Goal: Obtain resource: Download file/media

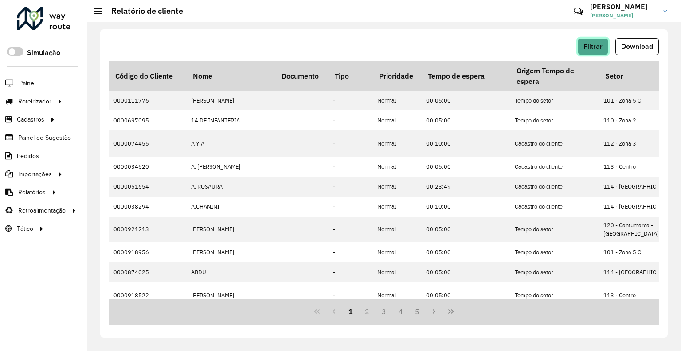
drag, startPoint x: 0, startPoint y: 0, endPoint x: 596, endPoint y: 45, distance: 597.9
click at [596, 45] on span "Filtrar" at bounding box center [592, 47] width 19 height 8
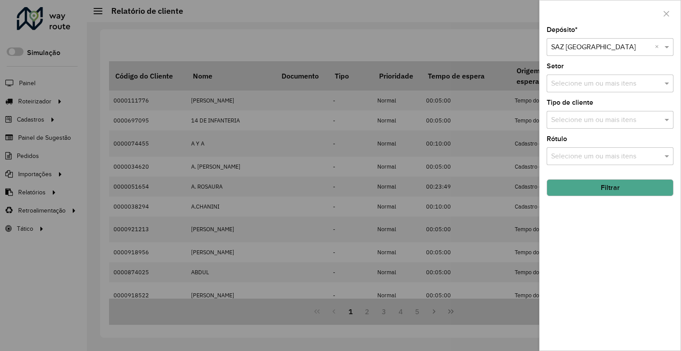
click at [569, 43] on input "text" at bounding box center [601, 47] width 100 height 11
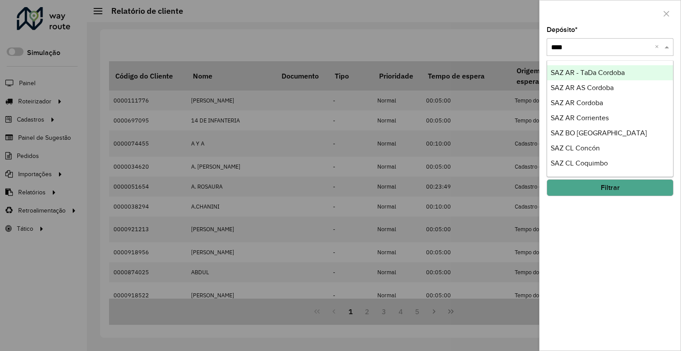
type input "*****"
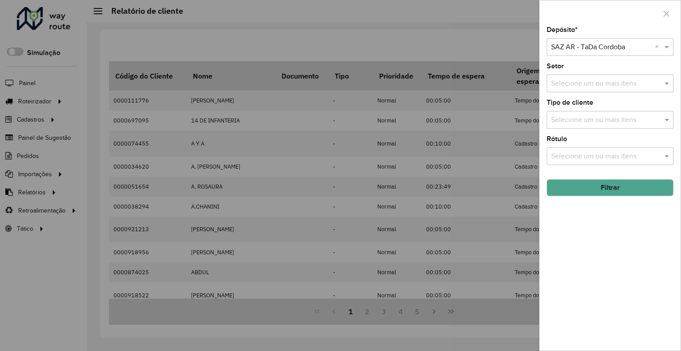
click at [592, 39] on div "Selecione um depósito × SAZ AR - TaDa Cordoba ×" at bounding box center [610, 47] width 127 height 18
type input "******"
click at [561, 188] on button "Filtrar" at bounding box center [610, 187] width 127 height 17
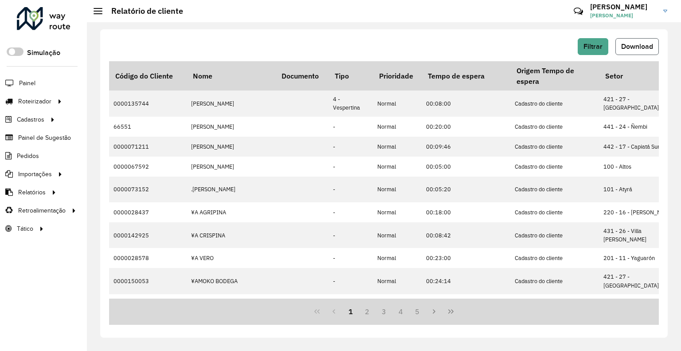
click at [631, 47] on span "Download" at bounding box center [637, 47] width 32 height 8
click at [602, 40] on button "Filtrar" at bounding box center [593, 46] width 31 height 17
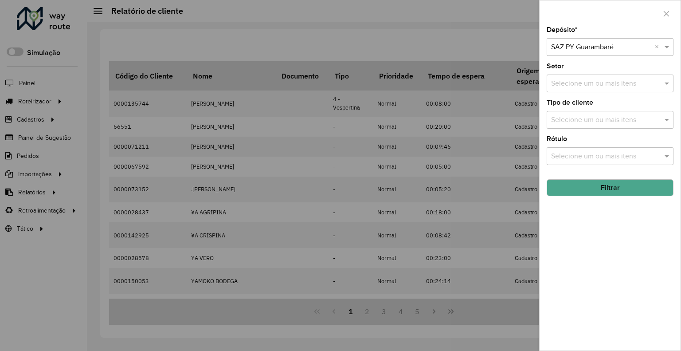
click at [574, 47] on input "text" at bounding box center [601, 47] width 100 height 11
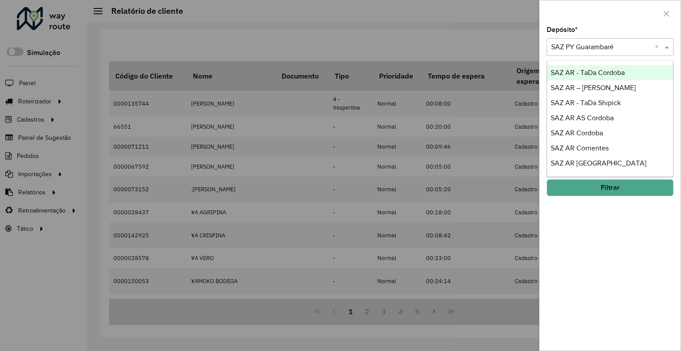
click at [574, 42] on input "text" at bounding box center [601, 47] width 100 height 11
drag, startPoint x: 456, startPoint y: 18, endPoint x: 469, endPoint y: 23, distance: 14.3
click at [456, 18] on div at bounding box center [340, 175] width 681 height 351
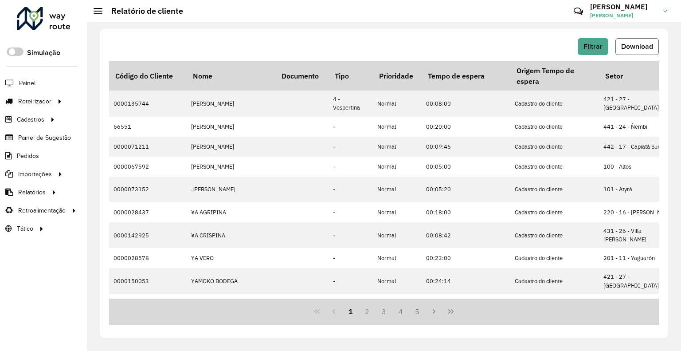
click at [627, 39] on button "Download" at bounding box center [636, 46] width 43 height 17
click at [599, 46] on span "Filtrar" at bounding box center [592, 47] width 19 height 8
click at [624, 45] on span "Download" at bounding box center [637, 47] width 32 height 8
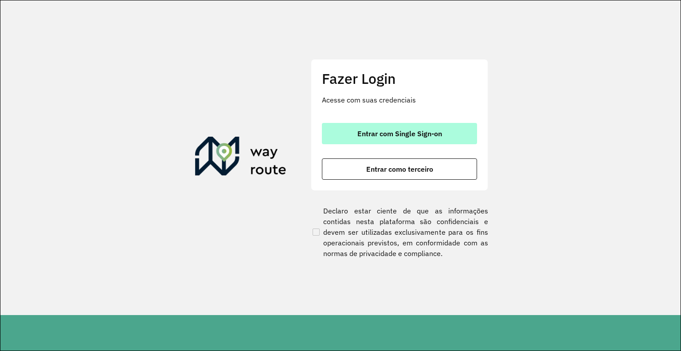
click at [369, 135] on span "Entrar com Single Sign-on" at bounding box center [399, 133] width 85 height 7
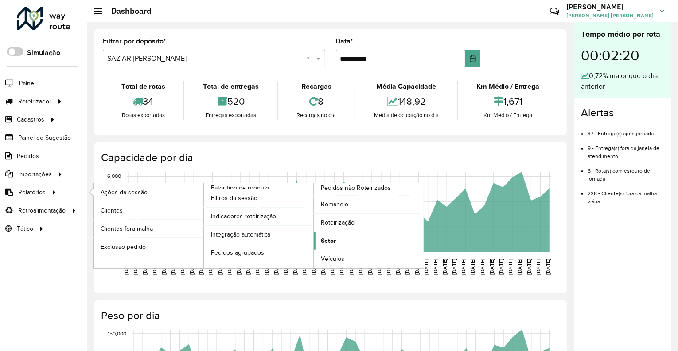
click at [322, 236] on span "Setor" at bounding box center [328, 240] width 15 height 9
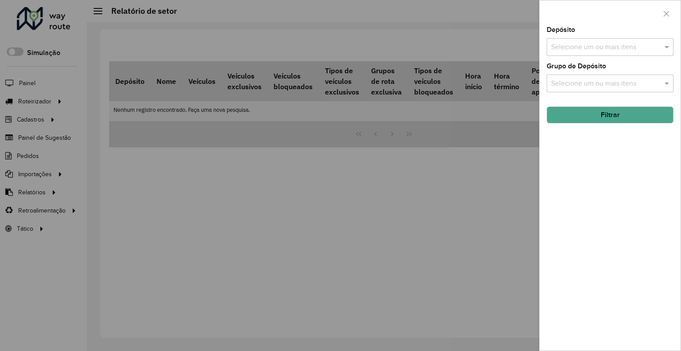
click at [569, 48] on input "text" at bounding box center [605, 47] width 113 height 11
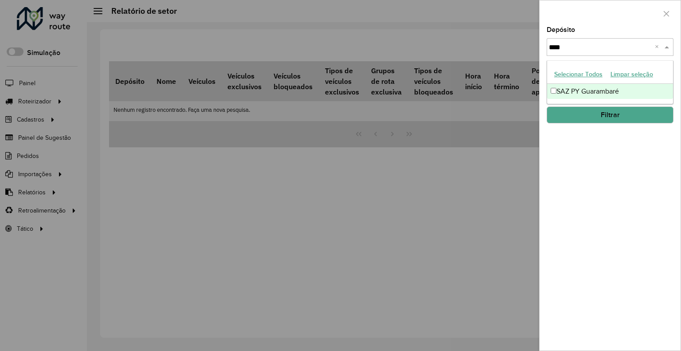
type input "*****"
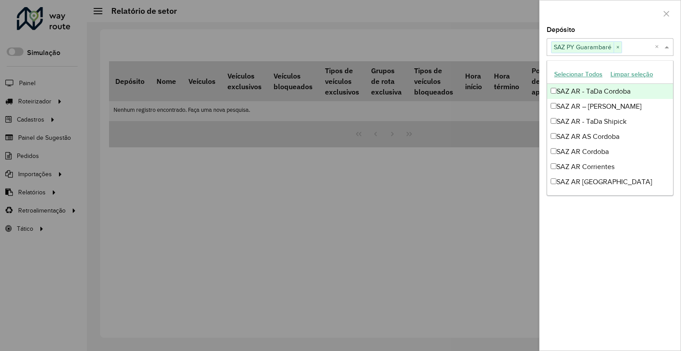
drag, startPoint x: 582, startPoint y: 24, endPoint x: 587, endPoint y: 54, distance: 30.6
click at [582, 24] on div at bounding box center [609, 13] width 141 height 26
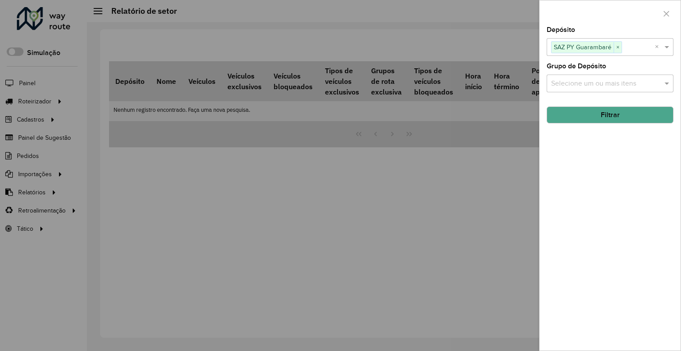
click at [610, 115] on button "Filtrar" at bounding box center [610, 114] width 127 height 17
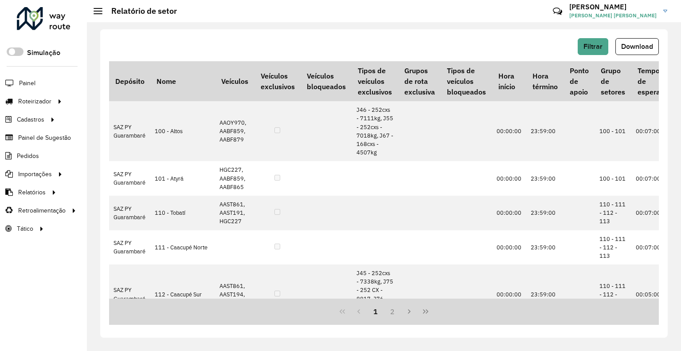
drag, startPoint x: 634, startPoint y: 49, endPoint x: 628, endPoint y: 58, distance: 10.7
click at [634, 49] on span "Download" at bounding box center [637, 47] width 32 height 8
